Goal: Information Seeking & Learning: Learn about a topic

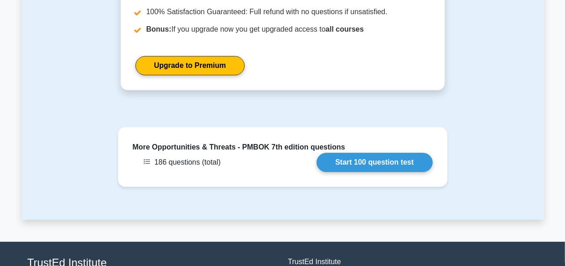
scroll to position [1251, 0]
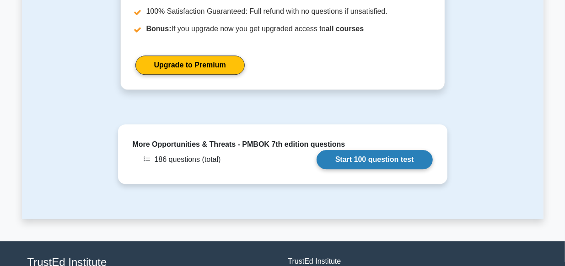
click at [359, 150] on link "Start 100 question test" at bounding box center [375, 159] width 116 height 19
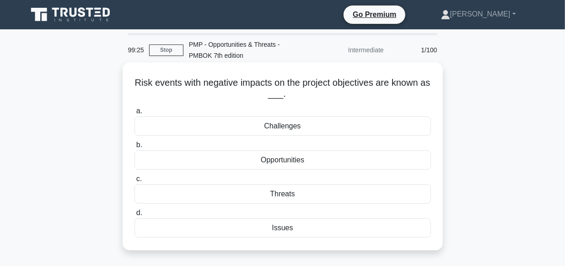
click at [277, 195] on div "Threats" at bounding box center [283, 193] width 297 height 19
click at [135, 182] on input "c. Threats" at bounding box center [135, 179] width 0 height 6
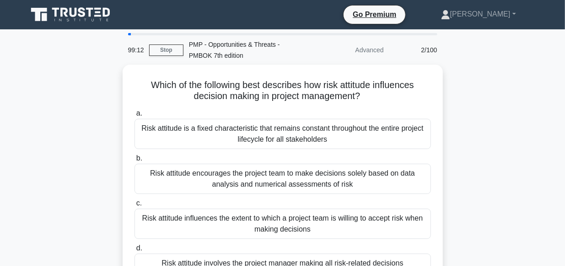
click at [277, 195] on div "a. Risk attitude is a fixed characteristic that remains constant throughout the…" at bounding box center [283, 195] width 308 height 179
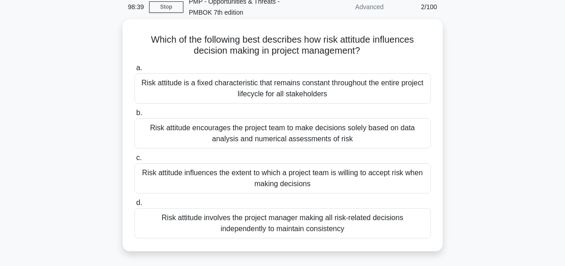
scroll to position [42, 0]
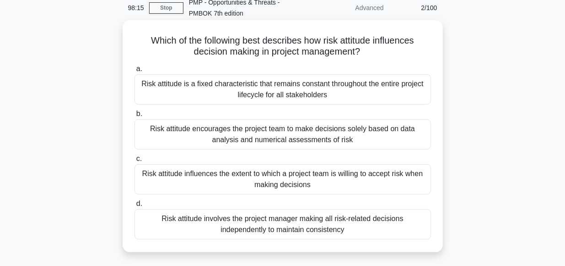
click at [232, 183] on div "Risk attitude influences the extent to which a project team is willing to accep…" at bounding box center [283, 179] width 297 height 30
click at [135, 162] on input "c. Risk attitude influences the extent to which a project team is willing to ac…" at bounding box center [135, 159] width 0 height 6
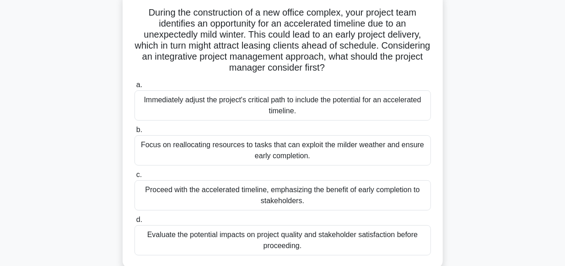
scroll to position [89, 0]
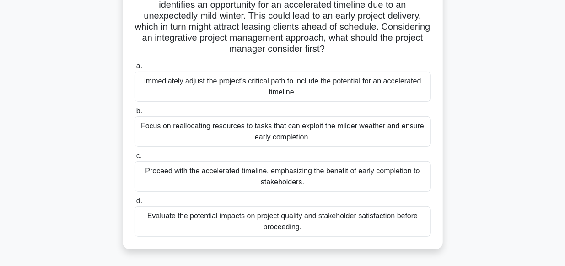
click at [269, 212] on div "Evaluate the potential impacts on project quality and stakeholder satisfaction …" at bounding box center [283, 221] width 297 height 30
click at [135, 204] on input "d. Evaluate the potential impacts on project quality and stakeholder satisfacti…" at bounding box center [135, 201] width 0 height 6
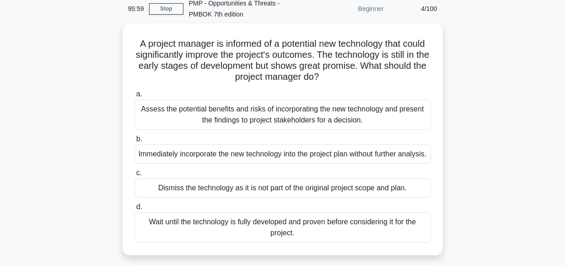
scroll to position [42, 0]
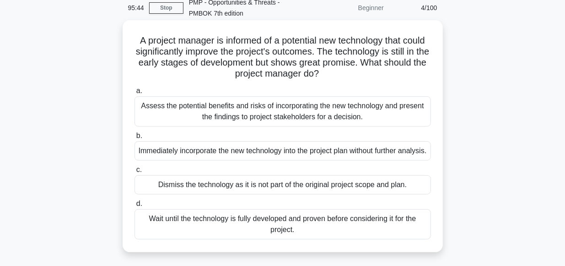
click at [260, 110] on div "Assess the potential benefits and risks of incorporating the new technology and…" at bounding box center [283, 111] width 297 height 30
click at [135, 94] on input "a. Assess the potential benefits and risks of incorporating the new technology …" at bounding box center [135, 91] width 0 height 6
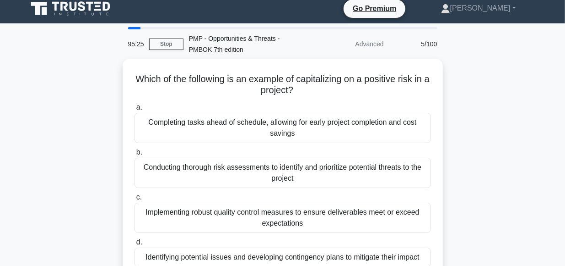
scroll to position [6, 0]
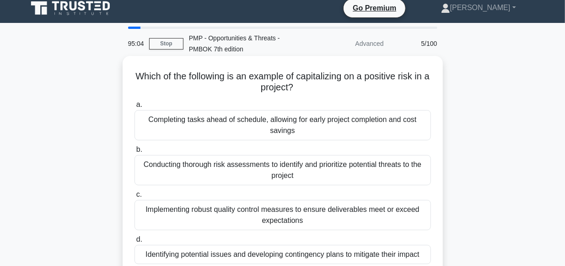
click at [213, 128] on div "Completing tasks ahead of schedule, allowing for early project completion and c…" at bounding box center [283, 125] width 297 height 30
click at [135, 108] on input "a. Completing tasks ahead of schedule, allowing for early project completion an…" at bounding box center [135, 105] width 0 height 6
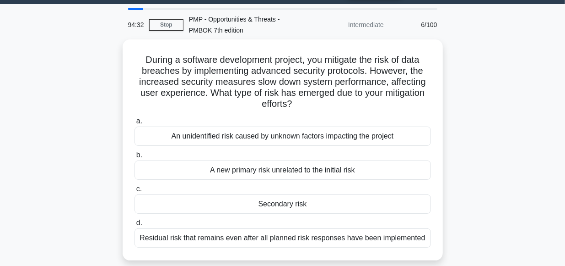
scroll to position [26, 0]
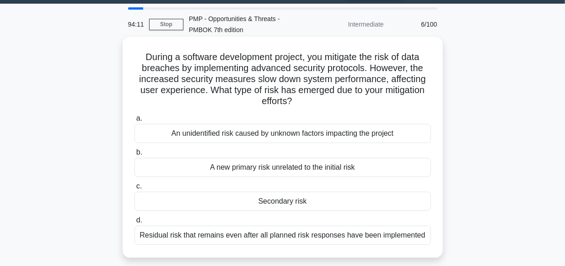
click at [271, 200] on div "Secondary risk" at bounding box center [283, 200] width 297 height 19
click at [135, 189] on input "c. Secondary risk" at bounding box center [135, 186] width 0 height 6
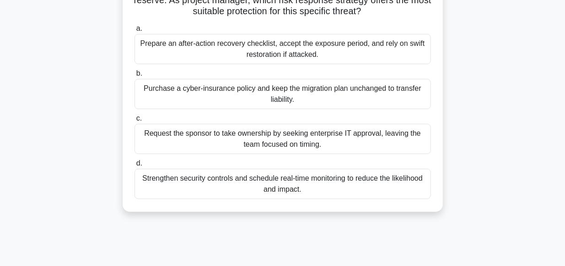
scroll to position [140, 0]
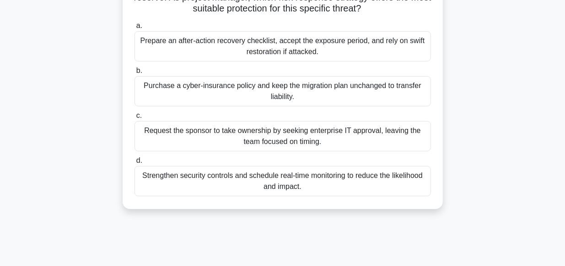
click at [237, 178] on div "Strengthen security controls and schedule real-time monitoring to reduce the li…" at bounding box center [283, 181] width 297 height 30
click at [135, 163] on input "d. Strengthen security controls and schedule real-time monitoring to reduce the…" at bounding box center [135, 160] width 0 height 6
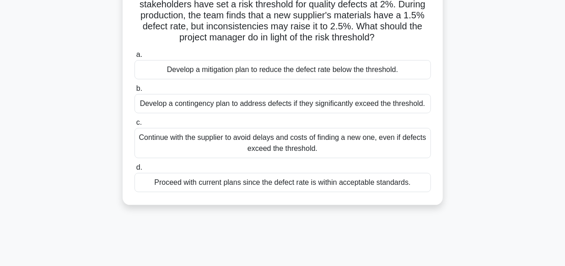
scroll to position [92, 0]
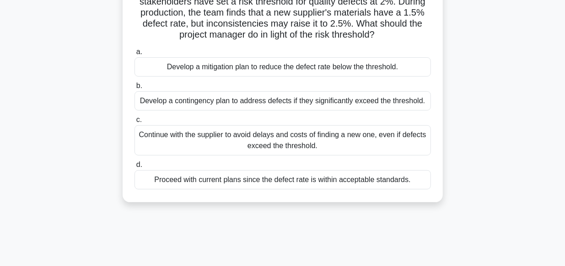
click at [276, 69] on div "Develop a mitigation plan to reduce the defect rate below the threshold." at bounding box center [283, 66] width 297 height 19
click at [135, 55] on input "a. Develop a mitigation plan to reduce the defect rate below the threshold." at bounding box center [135, 52] width 0 height 6
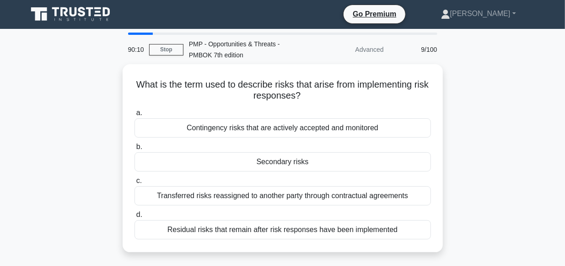
scroll to position [0, 0]
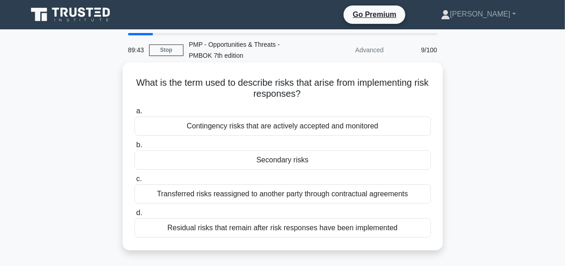
click at [269, 157] on div "Secondary risks" at bounding box center [283, 159] width 297 height 19
click at [135, 148] on input "b. Secondary risks" at bounding box center [135, 145] width 0 height 6
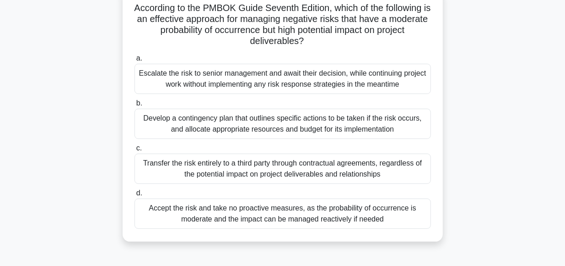
scroll to position [76, 0]
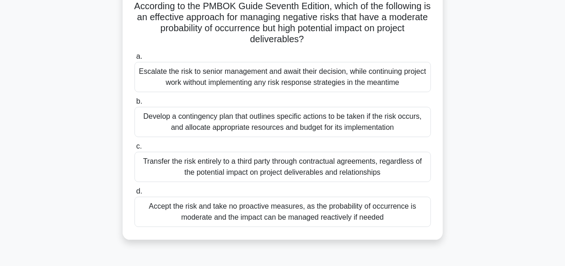
click at [217, 166] on div "Transfer the risk entirely to a third party through contractual agreements, reg…" at bounding box center [283, 167] width 297 height 30
click at [135, 149] on input "c. Transfer the risk entirely to a third party through contractual agreements, …" at bounding box center [135, 146] width 0 height 6
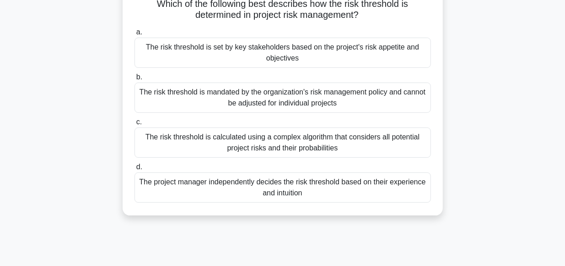
scroll to position [81, 0]
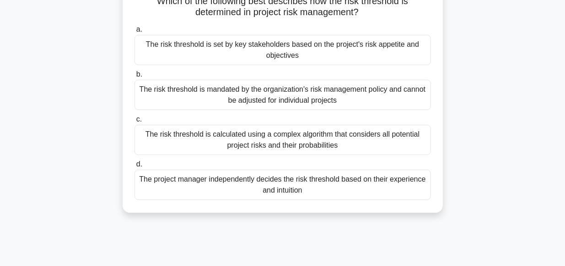
click at [325, 49] on div "The risk threshold is set by key stakeholders based on the project's risk appet…" at bounding box center [283, 50] width 297 height 30
click at [135, 33] on input "a. The risk threshold is set by key stakeholders based on the project's risk ap…" at bounding box center [135, 30] width 0 height 6
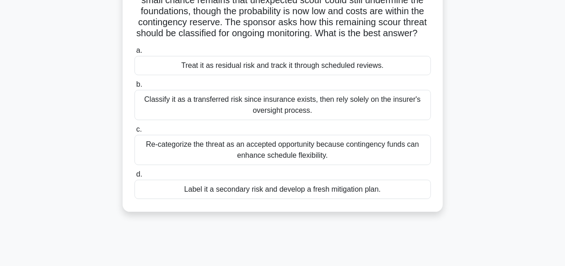
scroll to position [104, 0]
click at [306, 70] on div "Treat it as residual risk and track it through scheduled reviews." at bounding box center [283, 65] width 297 height 19
click at [135, 54] on input "a. Treat it as residual risk and track it through scheduled reviews." at bounding box center [135, 51] width 0 height 6
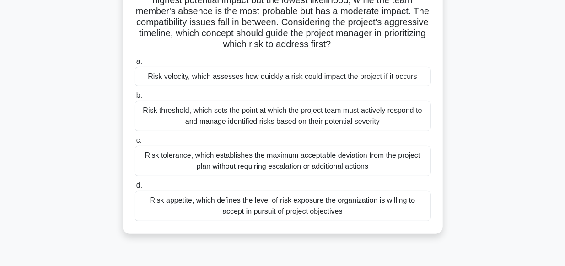
scroll to position [118, 0]
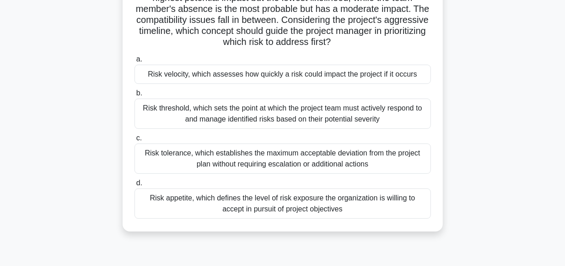
click at [252, 204] on div "Risk appetite, which defines the level of risk exposure the organization is wil…" at bounding box center [283, 203] width 297 height 30
click at [135, 186] on input "d. Risk appetite, which defines the level of risk exposure the organization is …" at bounding box center [135, 183] width 0 height 6
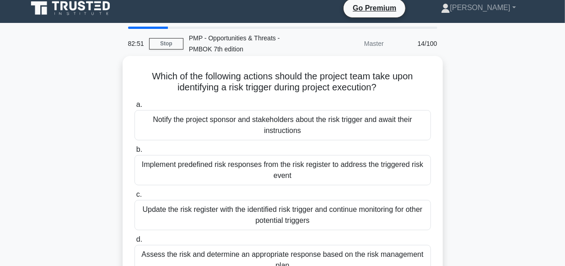
scroll to position [5, 0]
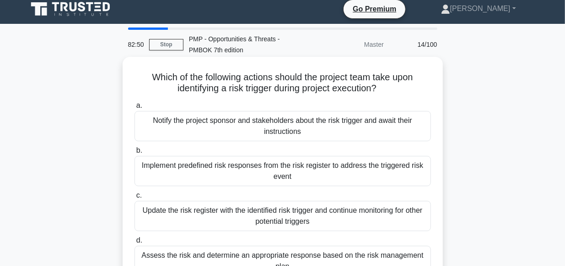
click at [254, 129] on div "Notify the project sponsor and stakeholders about the risk trigger and await th…" at bounding box center [283, 126] width 297 height 30
click at [135, 109] on input "a. Notify the project sponsor and stakeholders about the risk trigger and await…" at bounding box center [135, 106] width 0 height 6
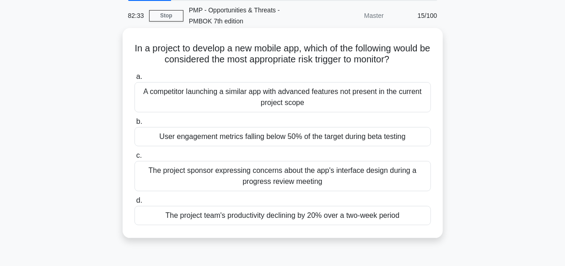
scroll to position [34, 0]
click at [274, 136] on div "User engagement metrics falling below 50% of the target during beta testing" at bounding box center [283, 136] width 297 height 19
click at [135, 125] on input "b. User engagement metrics falling below 50% of the target during beta testing" at bounding box center [135, 122] width 0 height 6
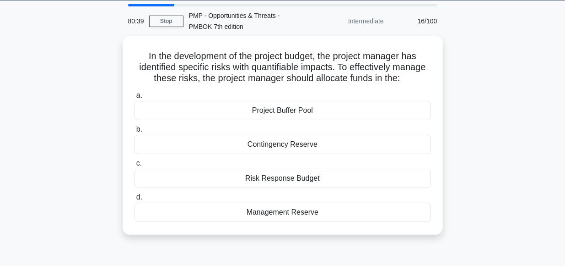
scroll to position [50, 0]
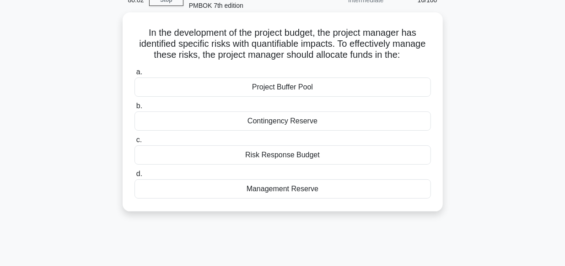
click at [265, 119] on div "Contingency Reserve" at bounding box center [283, 120] width 297 height 19
click at [135, 109] on input "b. Contingency Reserve" at bounding box center [135, 106] width 0 height 6
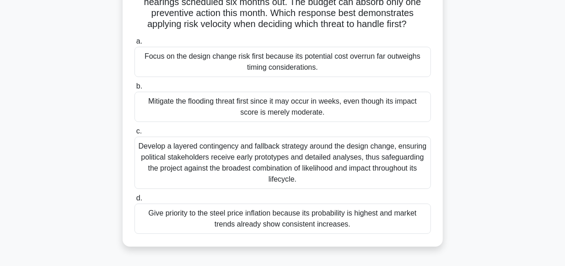
scroll to position [117, 0]
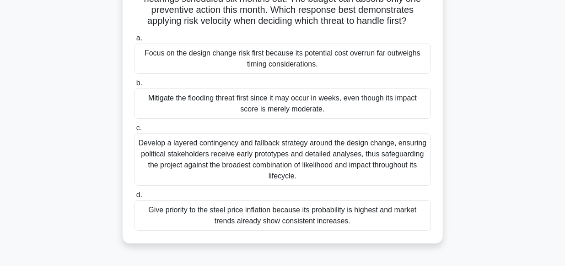
click at [231, 102] on div "Mitigate the flooding threat first since it may occur in weeks, even though its…" at bounding box center [283, 103] width 297 height 30
click at [135, 86] on input "b. Mitigate the flooding threat first since it may occur in weeks, even though …" at bounding box center [135, 83] width 0 height 6
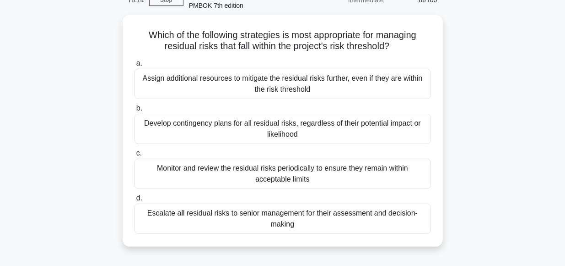
scroll to position [50, 0]
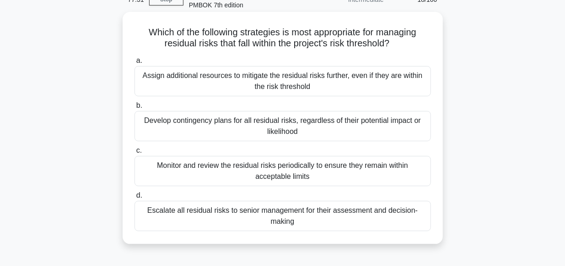
click at [290, 169] on div "Monitor and review the residual risks periodically to ensure they remain within…" at bounding box center [283, 171] width 297 height 30
click at [135, 153] on input "c. Monitor and review the residual risks periodically to ensure they remain wit…" at bounding box center [135, 150] width 0 height 6
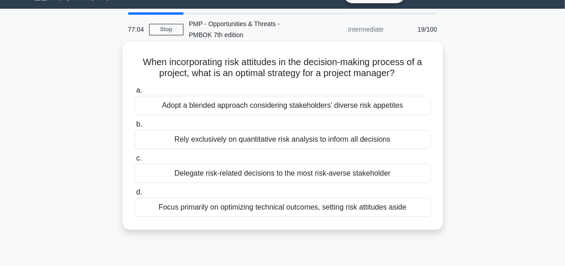
scroll to position [21, 0]
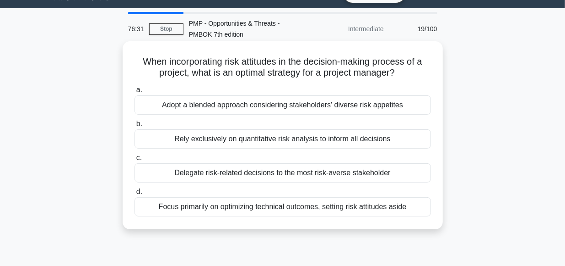
click at [243, 104] on div "Adopt a blended approach considering stakeholders' diverse risk appetites" at bounding box center [283, 104] width 297 height 19
click at [135, 93] on input "a. Adopt a blended approach considering stakeholders' diverse risk appetites" at bounding box center [135, 90] width 0 height 6
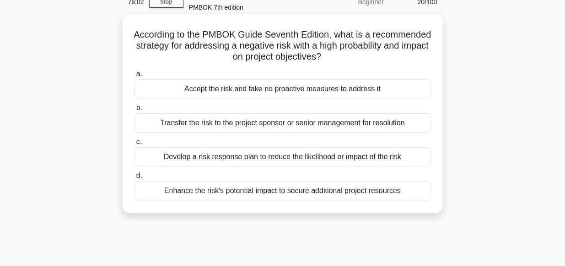
scroll to position [46, 0]
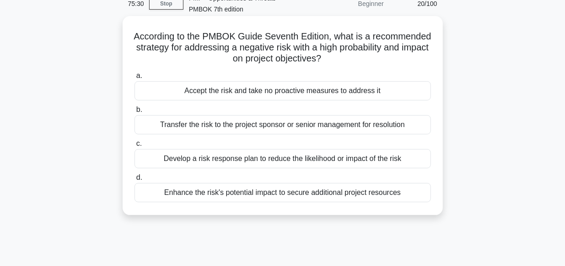
click at [225, 157] on div "Develop a risk response plan to reduce the likelihood or impact of the risk" at bounding box center [283, 158] width 297 height 19
click at [135, 147] on input "c. Develop a risk response plan to reduce the likelihood or impact of the risk" at bounding box center [135, 144] width 0 height 6
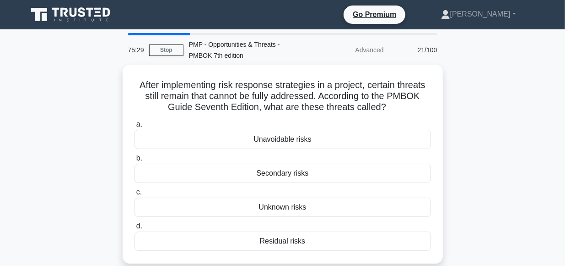
scroll to position [0, 0]
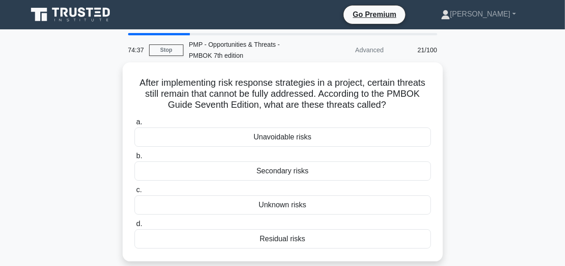
click at [270, 139] on div "Unavoidable risks" at bounding box center [283, 136] width 297 height 19
click at [135, 125] on input "a. Unavoidable risks" at bounding box center [135, 122] width 0 height 6
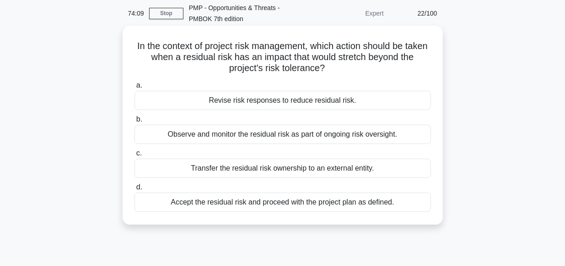
scroll to position [38, 0]
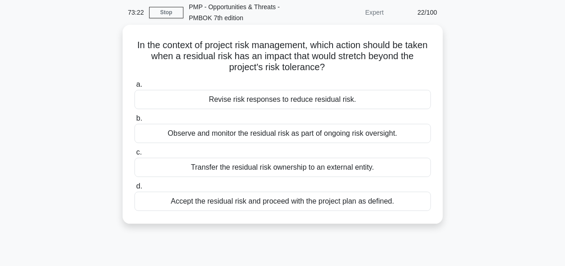
click at [247, 98] on div "Revise risk responses to reduce residual risk." at bounding box center [283, 99] width 297 height 19
click at [135, 87] on input "a. Revise risk responses to reduce residual risk." at bounding box center [135, 84] width 0 height 6
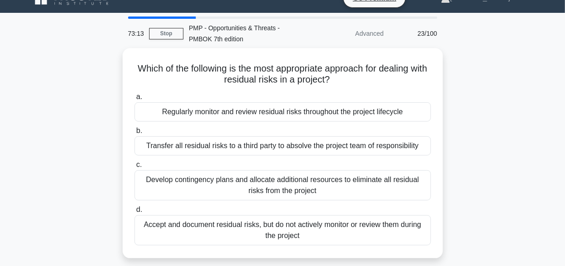
scroll to position [17, 0]
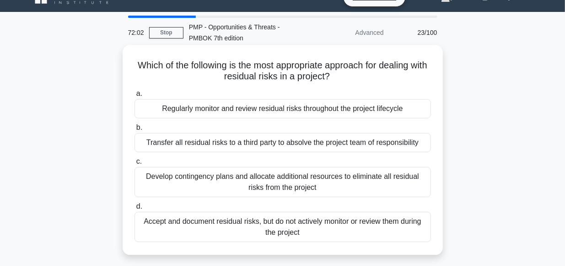
click at [256, 179] on div "Develop contingency plans and allocate additional resources to eliminate all re…" at bounding box center [283, 182] width 297 height 30
click at [135, 164] on input "c. Develop contingency plans and allocate additional resources to eliminate all…" at bounding box center [135, 161] width 0 height 6
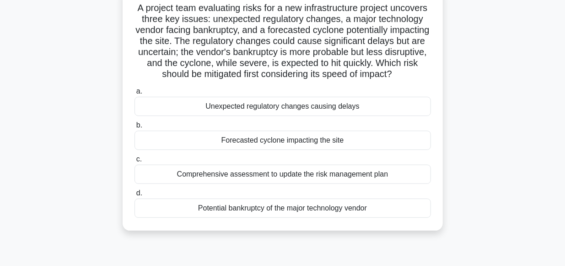
scroll to position [78, 0]
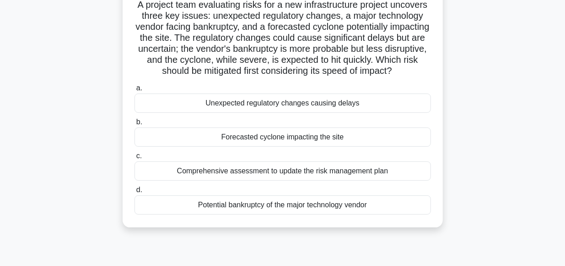
click at [291, 136] on div "Forecasted cyclone impacting the site" at bounding box center [283, 136] width 297 height 19
click at [135, 125] on input "b. Forecasted cyclone impacting the site" at bounding box center [135, 122] width 0 height 6
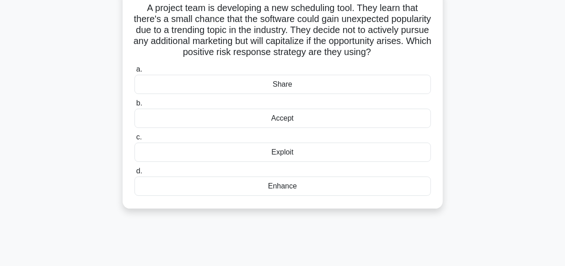
scroll to position [79, 0]
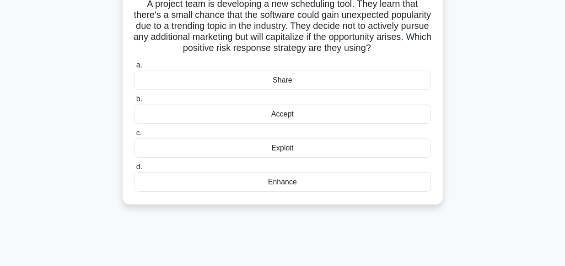
click at [277, 149] on div "Exploit" at bounding box center [283, 147] width 297 height 19
click at [135, 136] on input "c. Exploit" at bounding box center [135, 133] width 0 height 6
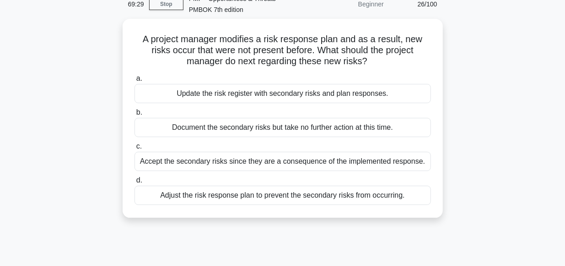
scroll to position [47, 0]
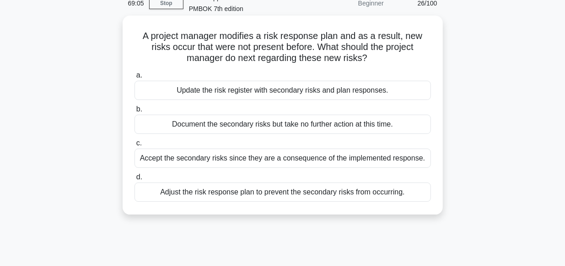
click at [271, 95] on div "Update the risk register with secondary risks and plan responses." at bounding box center [283, 90] width 297 height 19
click at [135, 78] on input "a. Update the risk register with secondary risks and plan responses." at bounding box center [135, 75] width 0 height 6
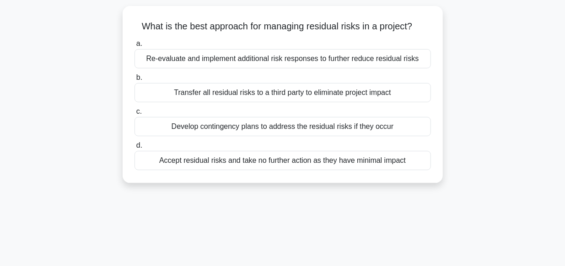
scroll to position [59, 0]
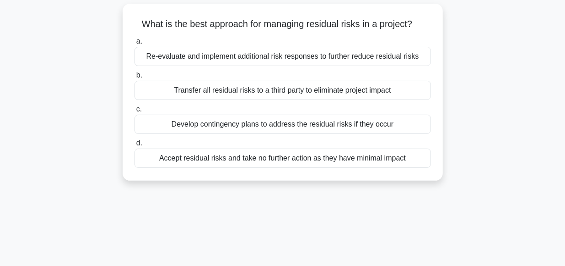
click at [294, 57] on div "Re-evaluate and implement additional risk responses to further reduce residual …" at bounding box center [283, 56] width 297 height 19
click at [135, 44] on input "a. Re-evaluate and implement additional risk responses to further reduce residu…" at bounding box center [135, 41] width 0 height 6
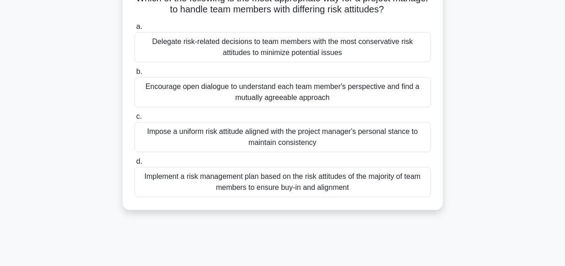
scroll to position [85, 0]
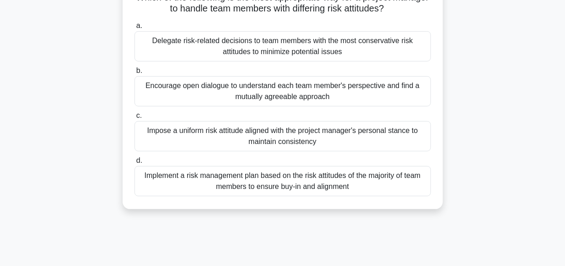
click at [299, 98] on div "Encourage open dialogue to understand each team member's perspective and find a…" at bounding box center [283, 91] width 297 height 30
click at [135, 74] on input "b. Encourage open dialogue to understand each team member's perspective and fin…" at bounding box center [135, 71] width 0 height 6
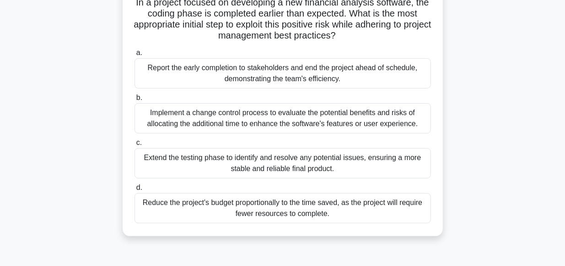
scroll to position [81, 0]
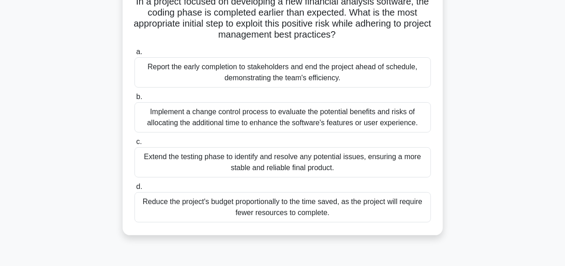
click at [246, 203] on div "Reduce the project's budget proportionally to the time saved, as the project wi…" at bounding box center [283, 207] width 297 height 30
click at [135, 190] on input "d. Reduce the project's budget proportionally to the time saved, as the project…" at bounding box center [135, 187] width 0 height 6
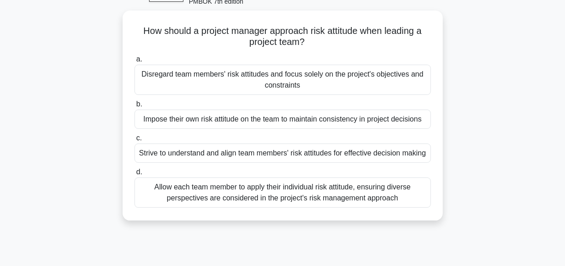
scroll to position [60, 0]
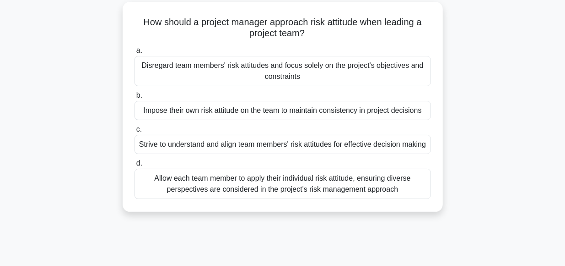
click at [181, 144] on div "Strive to understand and align team members' risk attitudes for effective decis…" at bounding box center [283, 144] width 297 height 19
click at [135, 132] on input "c. Strive to understand and align team members' risk attitudes for effective de…" at bounding box center [135, 129] width 0 height 6
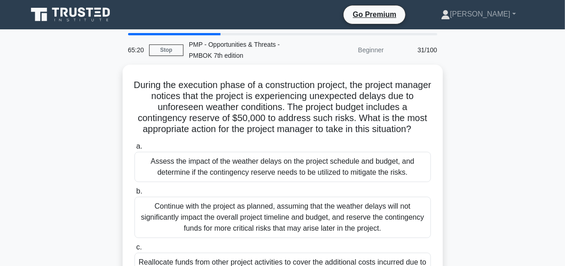
scroll to position [0, 0]
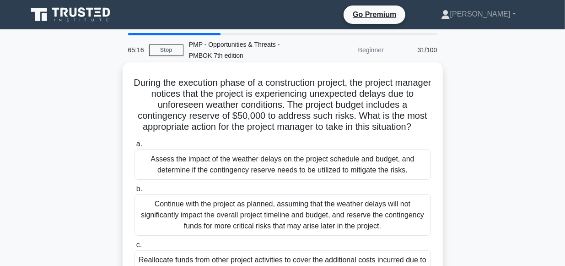
click at [205, 87] on h5 "During the execution phase of a construction project, the project manager notic…" at bounding box center [283, 105] width 299 height 56
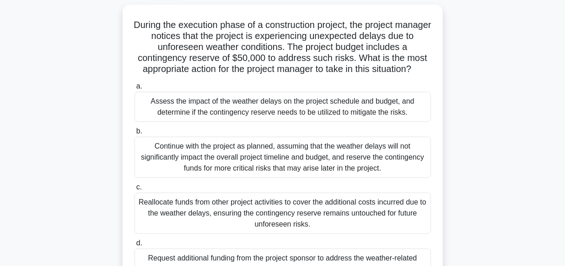
scroll to position [59, 0]
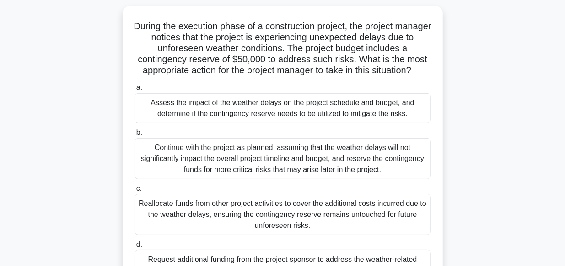
click at [499, 84] on div "During the execution phase of a construction project, the project manager notic…" at bounding box center [283, 160] width 522 height 309
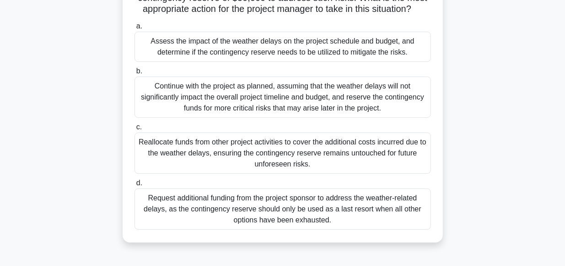
scroll to position [121, 0]
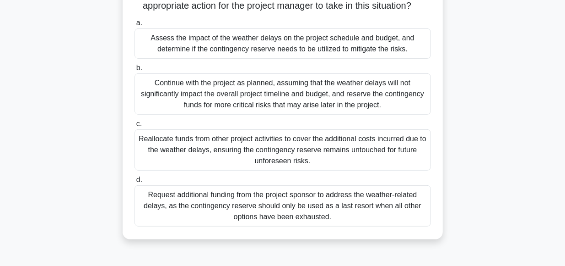
click at [220, 40] on div "Assess the impact of the weather delays on the project schedule and budget, and…" at bounding box center [283, 43] width 297 height 30
click at [135, 26] on input "a. Assess the impact of the weather delays on the project schedule and budget, …" at bounding box center [135, 23] width 0 height 6
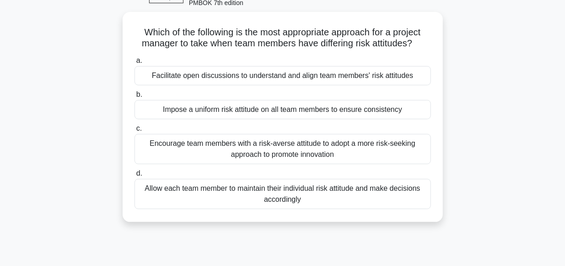
scroll to position [53, 0]
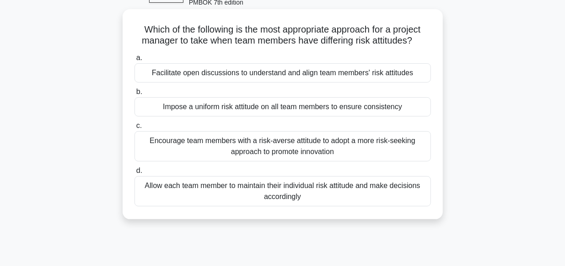
click at [212, 75] on div "Facilitate open discussions to understand and align team members' risk attitudes" at bounding box center [283, 72] width 297 height 19
click at [135, 61] on input "a. Facilitate open discussions to understand and align team members' risk attit…" at bounding box center [135, 58] width 0 height 6
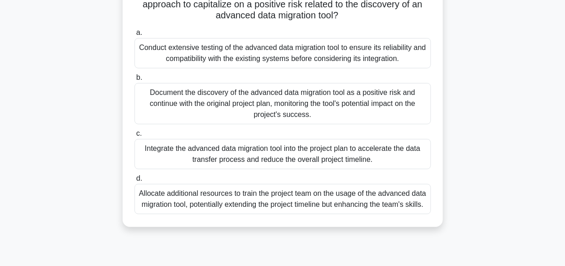
scroll to position [103, 0]
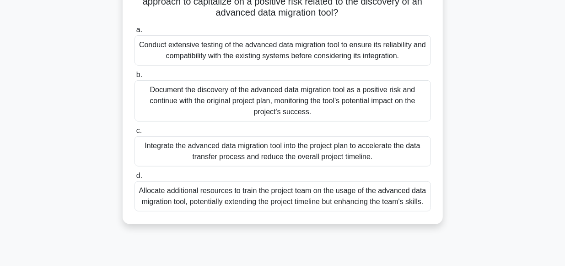
click at [249, 52] on div "Conduct extensive testing of the advanced data migration tool to ensure its rel…" at bounding box center [283, 50] width 297 height 30
click at [135, 33] on input "a. Conduct extensive testing of the advanced data migration tool to ensure its …" at bounding box center [135, 30] width 0 height 6
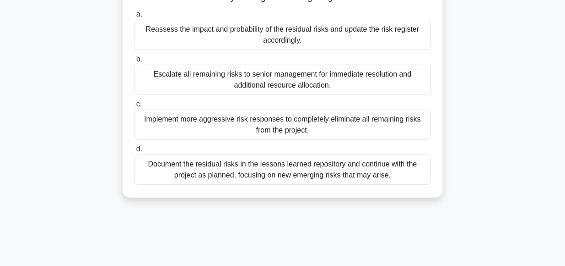
scroll to position [140, 0]
click at [190, 33] on div "Reassess the impact and probability of the residual risks and update the risk r…" at bounding box center [283, 35] width 297 height 30
click at [135, 18] on input "a. Reassess the impact and probability of the residual risks and update the ris…" at bounding box center [135, 15] width 0 height 6
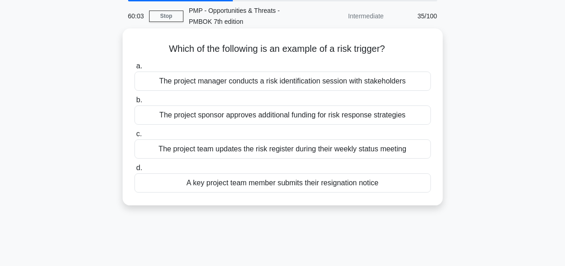
scroll to position [34, 0]
click at [250, 179] on div "A key project team member submits their resignation notice" at bounding box center [283, 182] width 297 height 19
click at [135, 171] on input "d. A key project team member submits their resignation notice" at bounding box center [135, 168] width 0 height 6
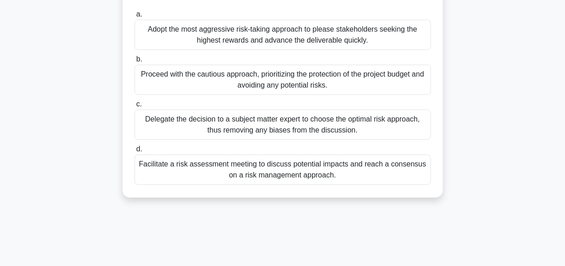
scroll to position [145, 0]
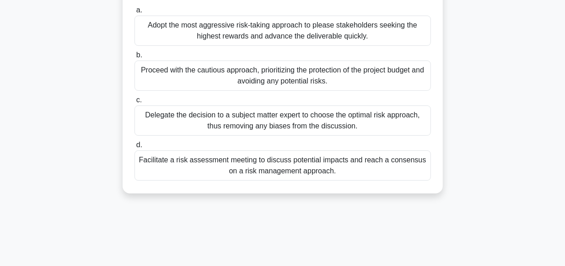
click at [272, 163] on div "Facilitate a risk assessment meeting to discuss potential impacts and reach a c…" at bounding box center [283, 165] width 297 height 30
click at [135, 148] on input "d. Facilitate a risk assessment meeting to discuss potential impacts and reach …" at bounding box center [135, 145] width 0 height 6
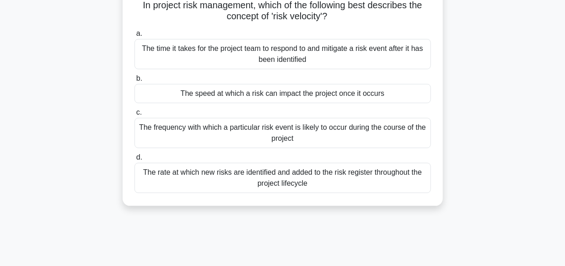
scroll to position [78, 0]
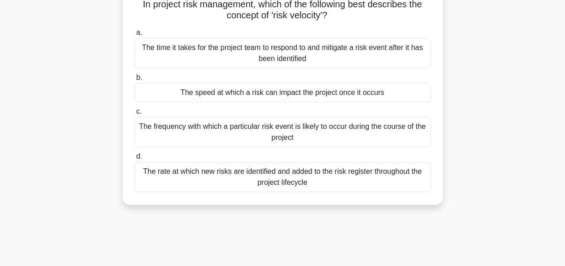
click at [254, 125] on div "The frequency with which a particular risk event is likely to occur during the …" at bounding box center [283, 132] width 297 height 30
click at [135, 114] on input "c. The frequency with which a particular risk event is likely to occur during t…" at bounding box center [135, 112] width 0 height 6
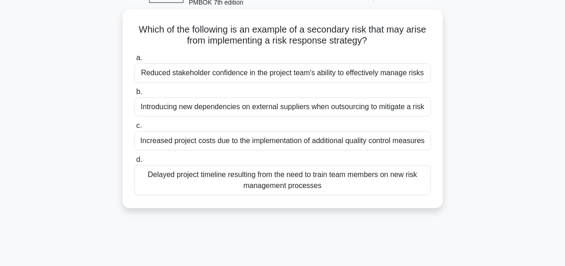
scroll to position [54, 0]
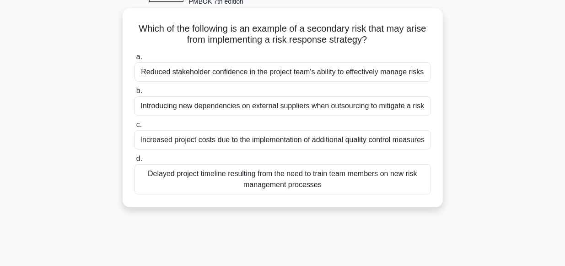
click at [259, 106] on div "Introducing new dependencies on external suppliers when outsourcing to mitigate…" at bounding box center [283, 105] width 297 height 19
click at [135, 94] on input "b. Introducing new dependencies on external suppliers when outsourcing to mitig…" at bounding box center [135, 91] width 0 height 6
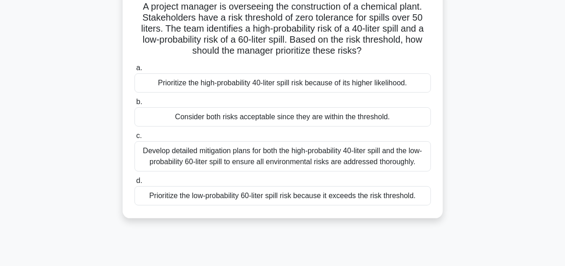
scroll to position [79, 0]
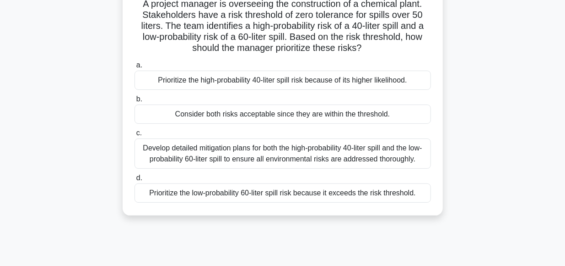
click at [233, 192] on div "Prioritize the low-probability 60-liter spill risk because it exceeds the risk …" at bounding box center [283, 192] width 297 height 19
click at [135, 181] on input "d. Prioritize the low-probability 60-liter spill risk because it exceeds the ri…" at bounding box center [135, 178] width 0 height 6
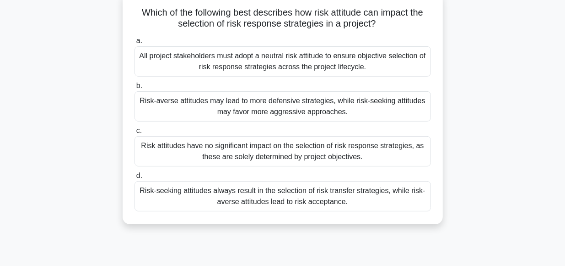
scroll to position [70, 0]
click at [215, 60] on div "All project stakeholders must adopt a neutral risk attitude to ensure objective…" at bounding box center [283, 62] width 297 height 30
click at [135, 44] on input "a. All project stakeholders must adopt a neutral risk attitude to ensure object…" at bounding box center [135, 41] width 0 height 6
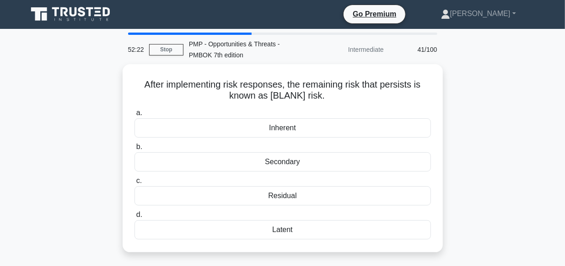
scroll to position [0, 0]
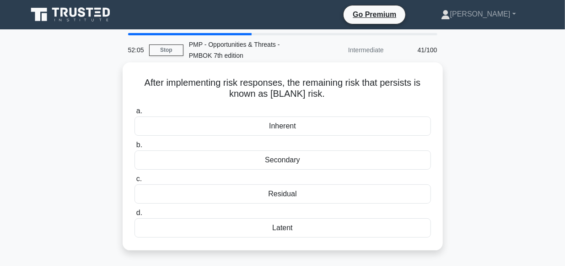
click at [279, 195] on div "Residual" at bounding box center [283, 193] width 297 height 19
click at [135, 182] on input "c. Residual" at bounding box center [135, 179] width 0 height 6
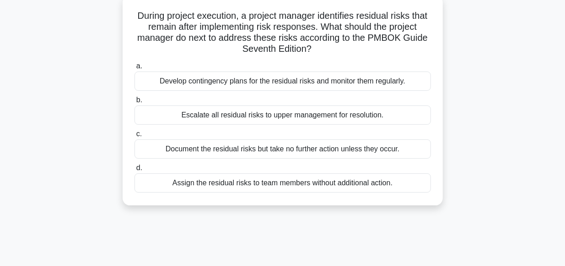
scroll to position [66, 0]
click at [276, 84] on div "Develop contingency plans for the residual risks and monitor them regularly." at bounding box center [283, 81] width 297 height 19
click at [135, 70] on input "a. Develop contingency plans for the residual risks and monitor them regularly." at bounding box center [135, 67] width 0 height 6
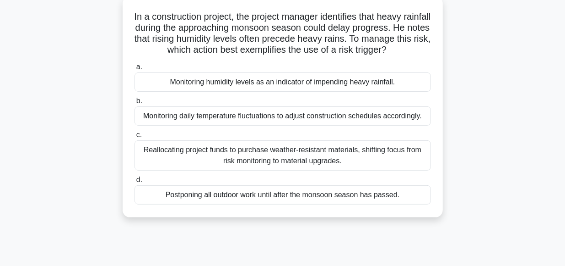
scroll to position [70, 0]
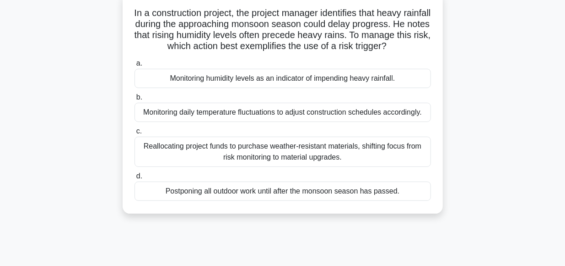
click at [223, 81] on div "Monitoring humidity levels as an indicator of impending heavy rainfall." at bounding box center [283, 78] width 297 height 19
click at [135, 66] on input "a. Monitoring humidity levels as an indicator of impending heavy rainfall." at bounding box center [135, 63] width 0 height 6
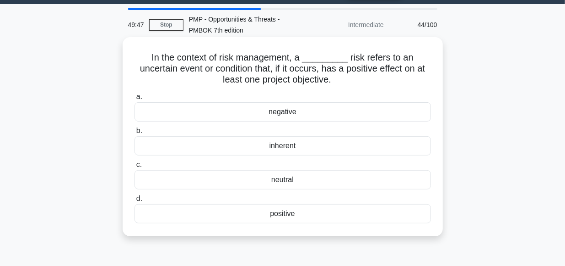
scroll to position [26, 0]
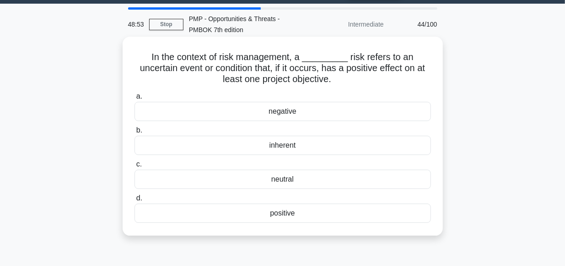
click at [279, 214] on div "positive" at bounding box center [283, 212] width 297 height 19
click at [135, 201] on input "d. positive" at bounding box center [135, 198] width 0 height 6
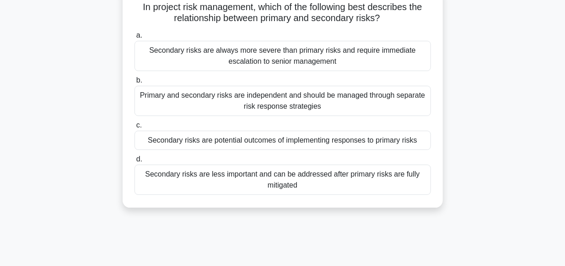
scroll to position [81, 0]
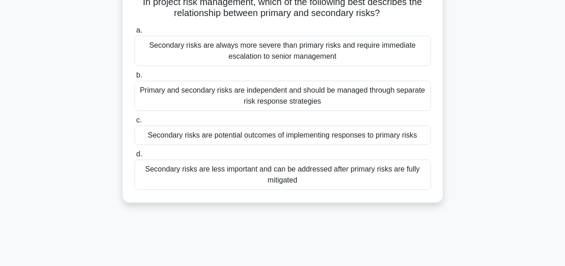
click at [262, 136] on div "Secondary risks are potential outcomes of implementing responses to primary ris…" at bounding box center [283, 134] width 297 height 19
click at [135, 123] on input "c. Secondary risks are potential outcomes of implementing responses to primary …" at bounding box center [135, 120] width 0 height 6
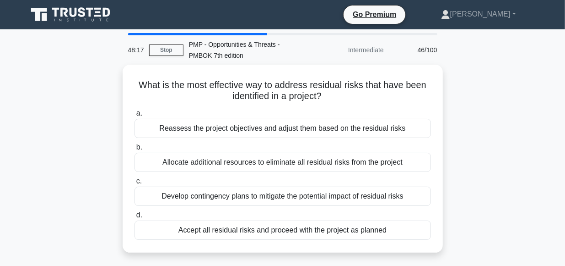
scroll to position [0, 0]
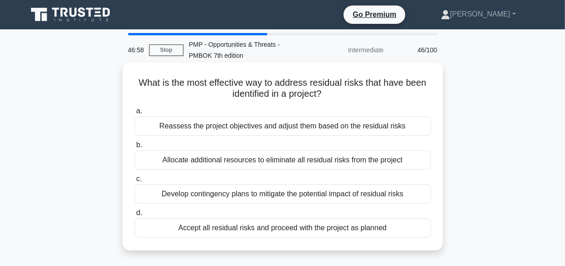
click at [268, 127] on div "Reassess the project objectives and adjust them based on the residual risks" at bounding box center [283, 125] width 297 height 19
click at [135, 114] on input "a. Reassess the project objectives and adjust them based on the residual risks" at bounding box center [135, 111] width 0 height 6
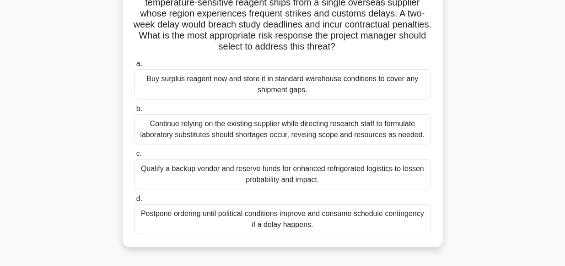
scroll to position [92, 0]
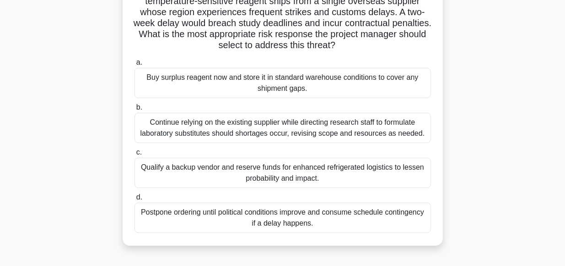
drag, startPoint x: 181, startPoint y: 171, endPoint x: 198, endPoint y: 102, distance: 71.7
click at [198, 102] on div "a. Buy surplus reagent now and store it in standard warehouse conditions to cov…" at bounding box center [283, 144] width 308 height 179
click at [198, 102] on label "b. Continue relying on the existing supplier while directing research staff to …" at bounding box center [283, 122] width 297 height 41
click at [135, 104] on input "b. Continue relying on the existing supplier while directing research staff to …" at bounding box center [135, 107] width 0 height 6
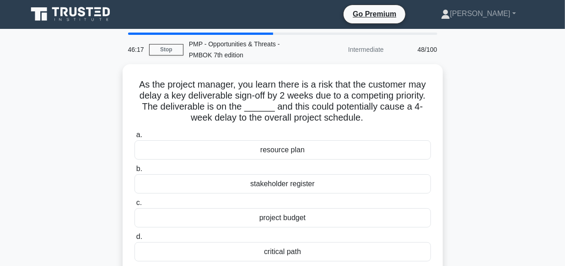
scroll to position [0, 0]
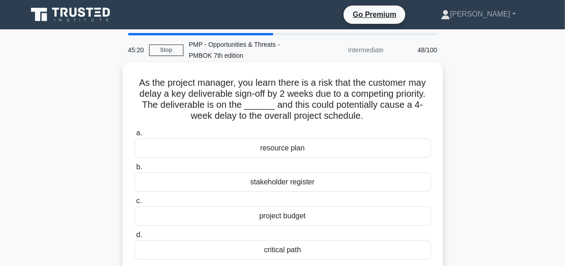
click at [279, 250] on div "critical path" at bounding box center [283, 249] width 297 height 19
click at [135, 238] on input "d. critical path" at bounding box center [135, 235] width 0 height 6
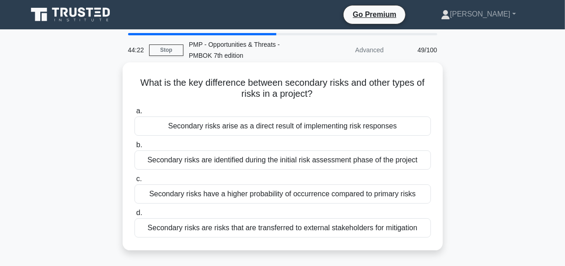
click at [267, 127] on div "Secondary risks arise as a direct result of implementing risk responses" at bounding box center [283, 125] width 297 height 19
click at [135, 114] on input "a. Secondary risks arise as a direct result of implementing risk responses" at bounding box center [135, 111] width 0 height 6
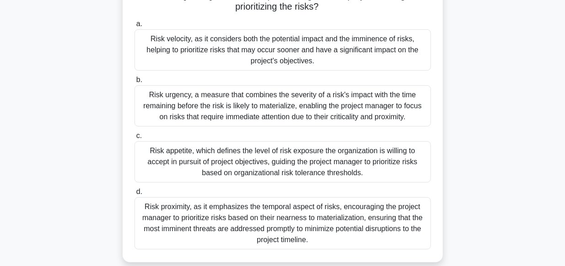
scroll to position [153, 0]
click at [172, 209] on div "Risk proximity, as it emphasizes the temporal aspect of risks, encouraging the …" at bounding box center [283, 222] width 297 height 52
click at [135, 194] on input "d. Risk proximity, as it emphasizes the temporal aspect of risks, encouraging t…" at bounding box center [135, 191] width 0 height 6
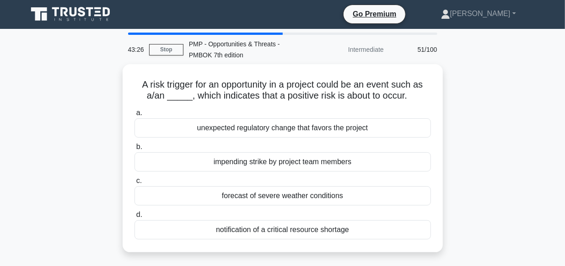
scroll to position [0, 0]
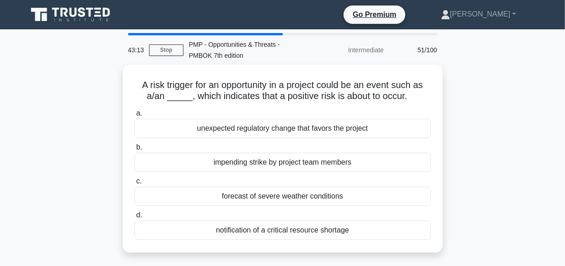
click at [172, 209] on label "d. notification of a critical resource shortage" at bounding box center [283, 224] width 297 height 30
click at [135, 212] on input "d. notification of a critical resource shortage" at bounding box center [135, 215] width 0 height 6
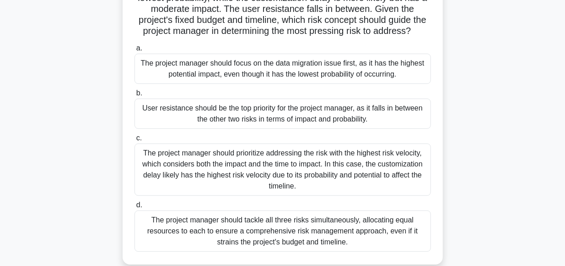
scroll to position [146, 0]
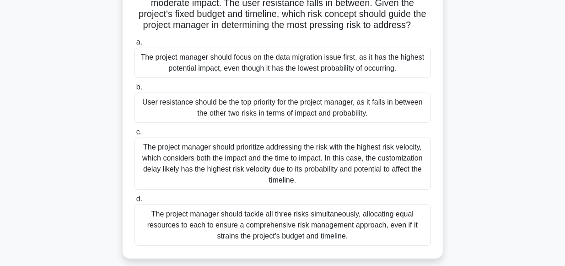
click at [179, 157] on div "The project manager should prioritize addressing the risk with the highest risk…" at bounding box center [283, 163] width 297 height 52
click at [135, 135] on input "c. The project manager should prioritize addressing the risk with the highest r…" at bounding box center [135, 132] width 0 height 6
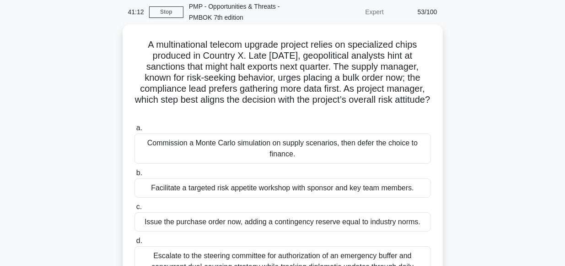
scroll to position [37, 0]
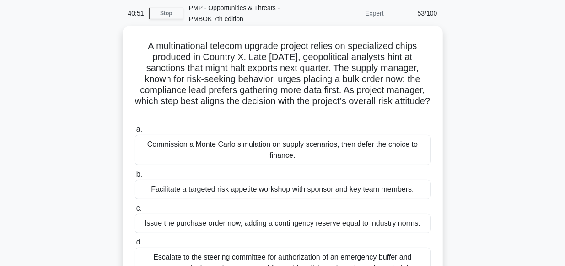
click at [239, 147] on div "Commission a Monte Carlo simulation on supply scenarios, then defer the choice …" at bounding box center [283, 150] width 297 height 30
click at [135, 132] on input "a. Commission a Monte Carlo simulation on supply scenarios, then defer the choi…" at bounding box center [135, 129] width 0 height 6
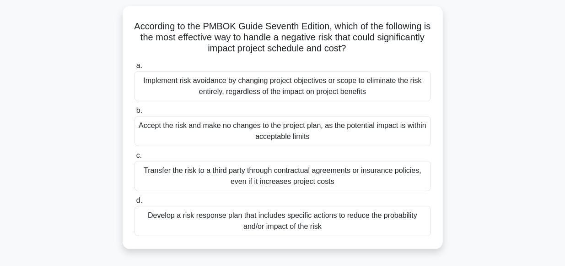
scroll to position [61, 0]
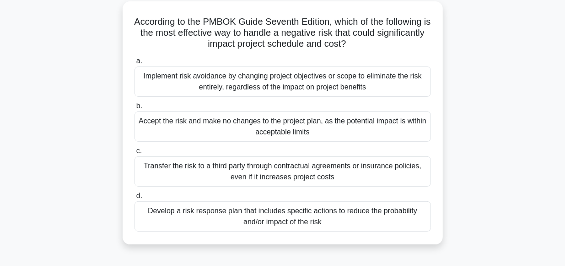
click at [201, 210] on div "Develop a risk response plan that includes specific actions to reduce the proba…" at bounding box center [283, 216] width 297 height 30
click at [135, 199] on input "d. Develop a risk response plan that includes specific actions to reduce the pr…" at bounding box center [135, 196] width 0 height 6
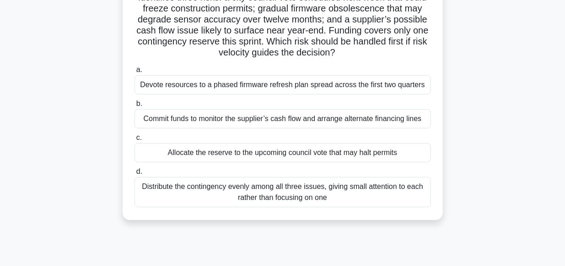
scroll to position [103, 0]
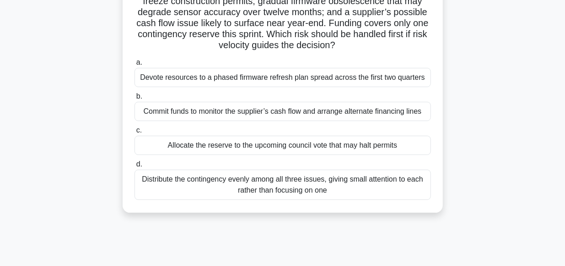
click at [244, 181] on div "Distribute the contingency evenly among all three issues, giving small attentio…" at bounding box center [283, 184] width 297 height 30
click at [135, 167] on input "d. Distribute the contingency evenly among all three issues, giving small atten…" at bounding box center [135, 164] width 0 height 6
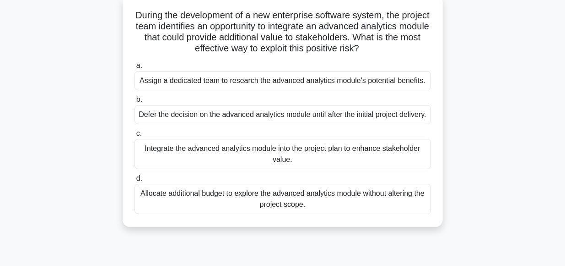
scroll to position [70, 0]
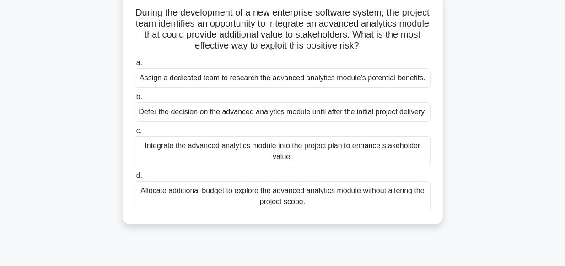
click at [243, 159] on div "Integrate the advanced analytics module into the project plan to enhance stakeh…" at bounding box center [283, 151] width 297 height 30
click at [135, 134] on input "c. Integrate the advanced analytics module into the project plan to enhance sta…" at bounding box center [135, 131] width 0 height 6
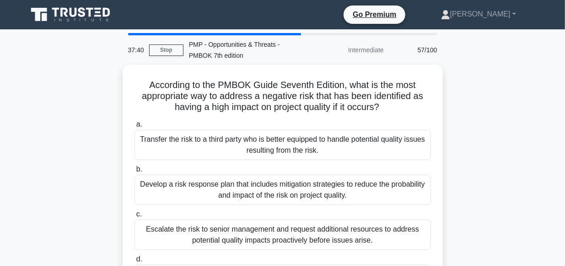
scroll to position [0, 0]
click at [162, 52] on link "Stop" at bounding box center [166, 49] width 34 height 11
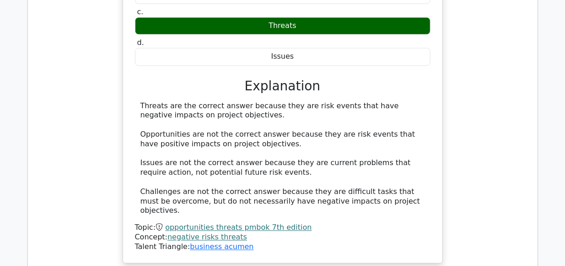
scroll to position [846, 0]
